Goal: Information Seeking & Learning: Learn about a topic

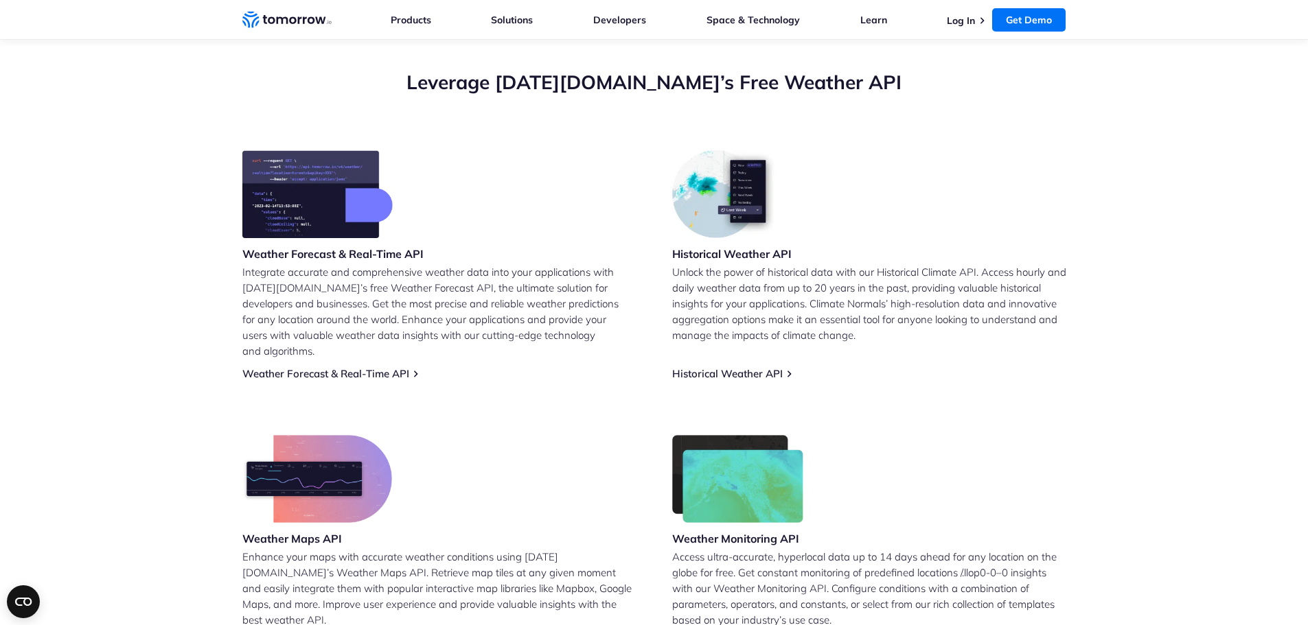
scroll to position [481, 0]
click at [316, 206] on img at bounding box center [317, 194] width 150 height 88
click at [345, 242] on div "Weather Forecast & Real-Time API" at bounding box center [332, 207] width 181 height 114
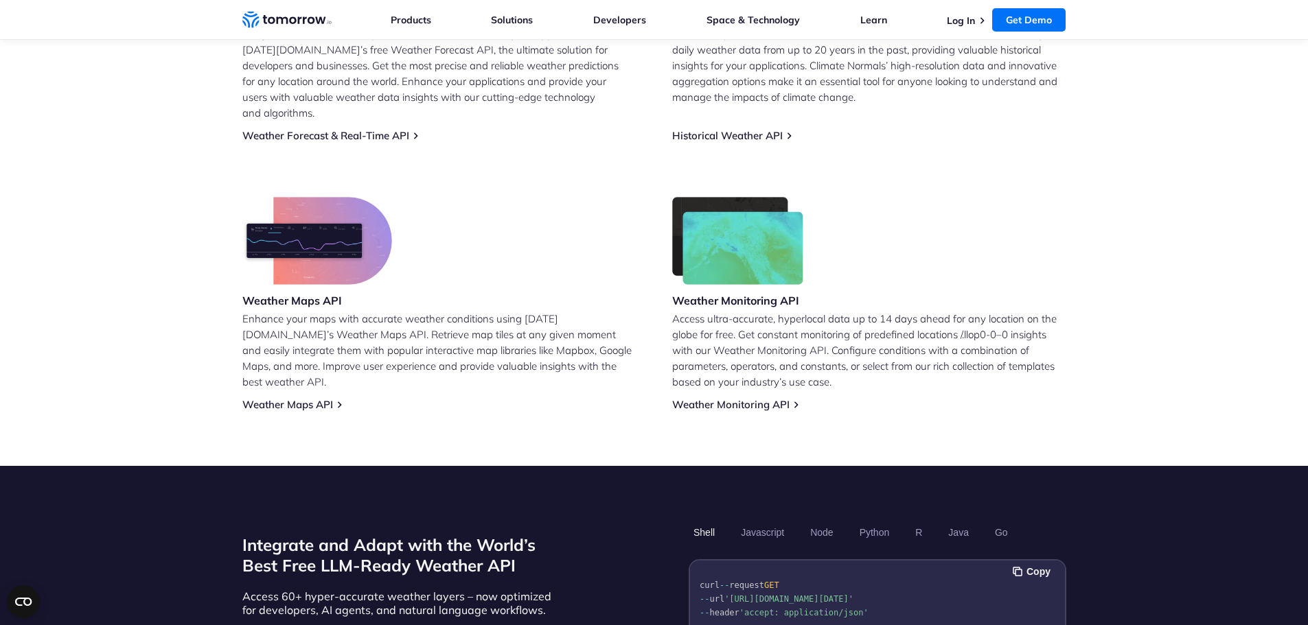
scroll to position [756, 0]
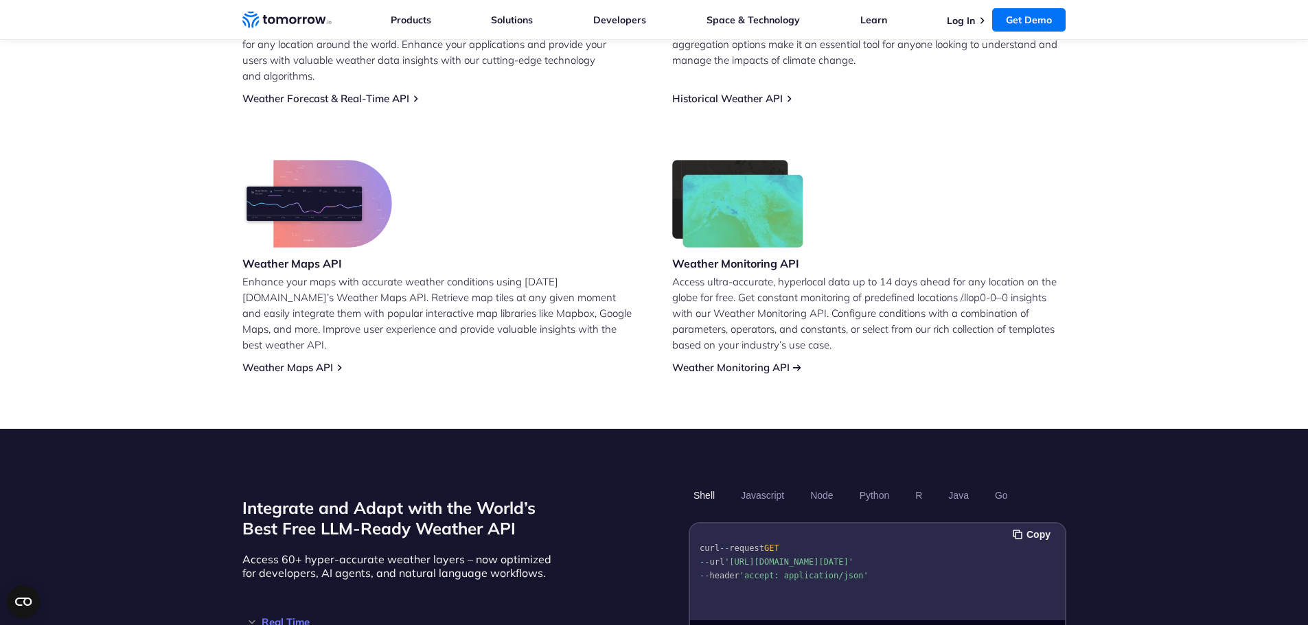
click at [727, 361] on link "Weather Monitoring API" at bounding box center [730, 367] width 117 height 13
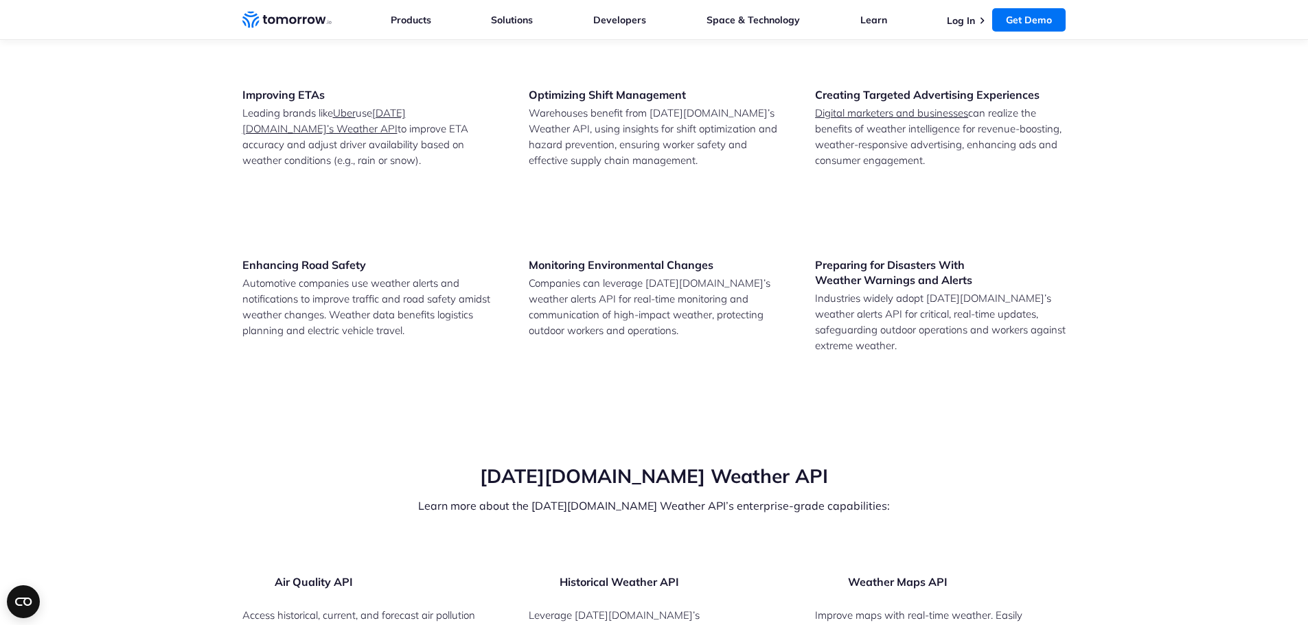
scroll to position [1854, 0]
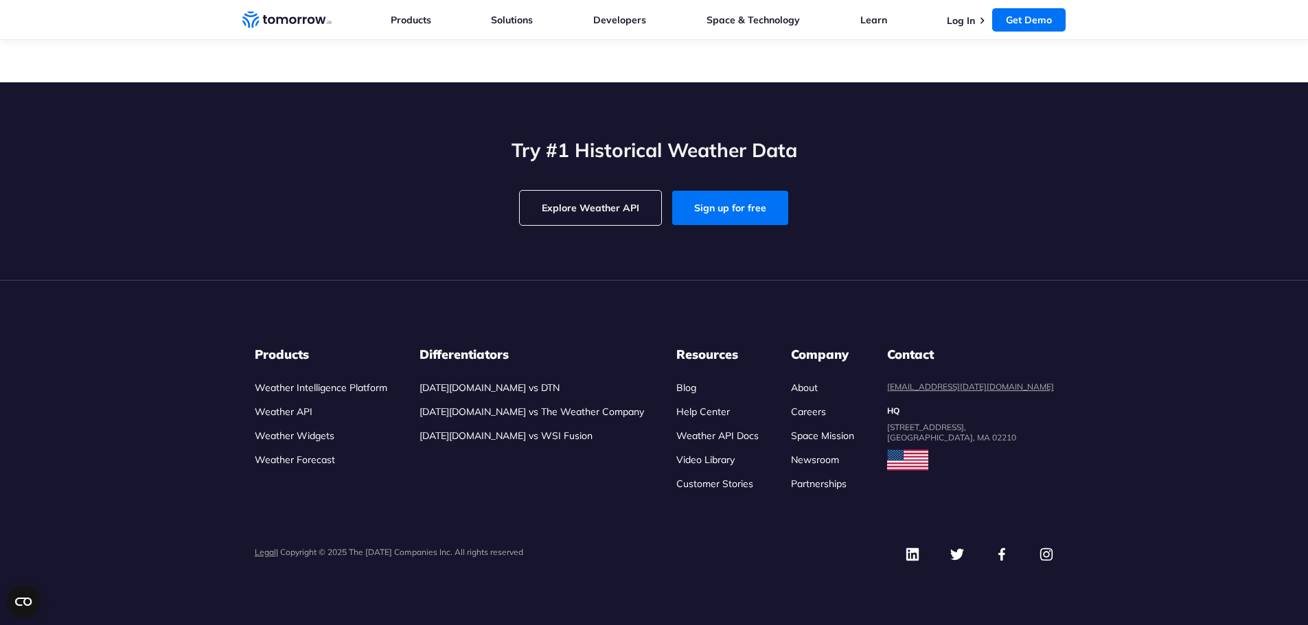
scroll to position [3205, 0]
